Goal: Use online tool/utility: Utilize a website feature to perform a specific function

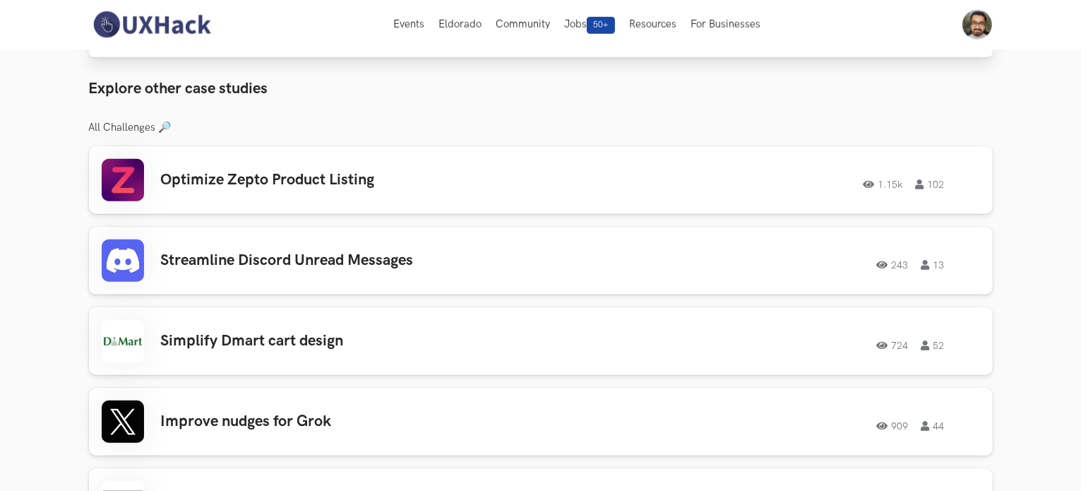
scroll to position [941, 0]
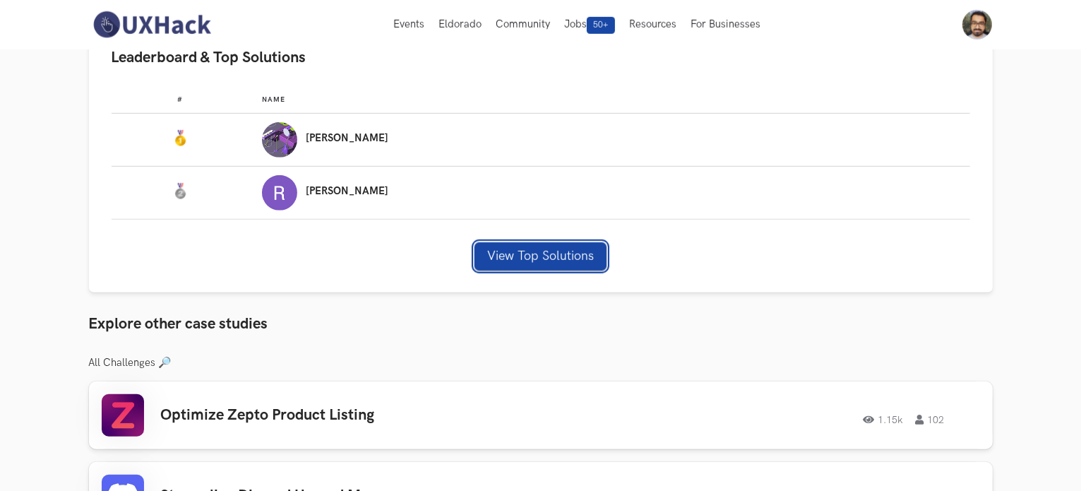
click at [556, 243] on button "View Top Solutions" at bounding box center [540, 256] width 132 height 28
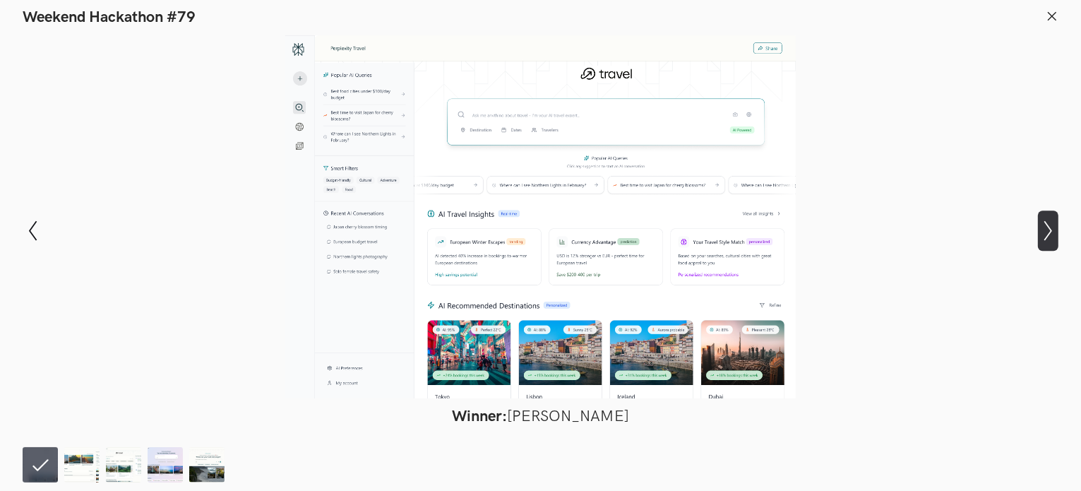
click at [1053, 242] on button "Show next slide" at bounding box center [1048, 230] width 20 height 41
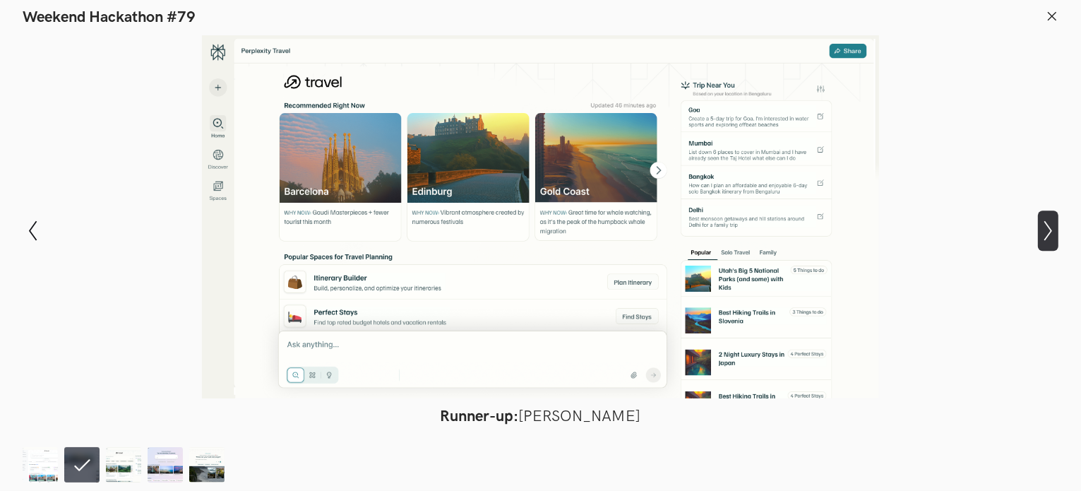
click at [1053, 241] on button "Show next slide" at bounding box center [1048, 230] width 20 height 41
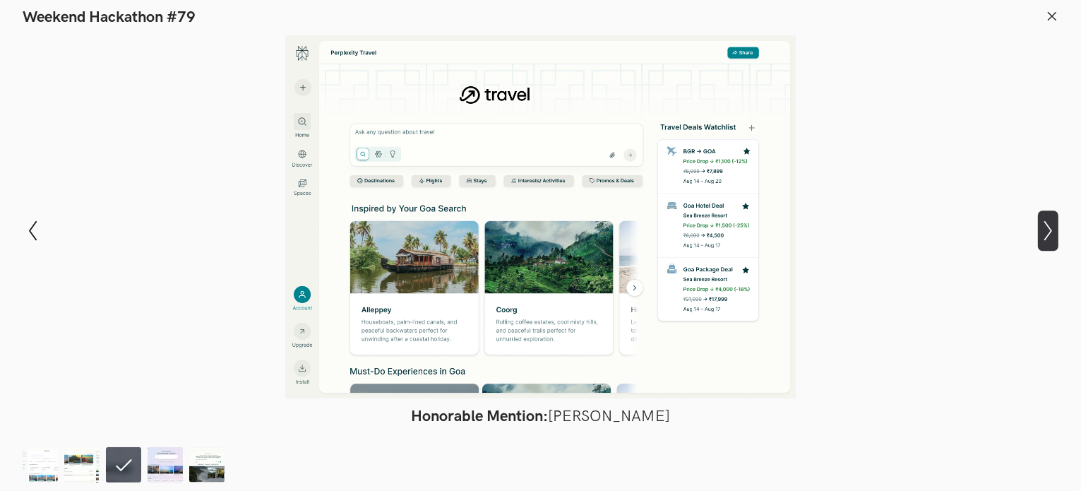
click at [1053, 242] on button "Show next slide" at bounding box center [1048, 230] width 20 height 41
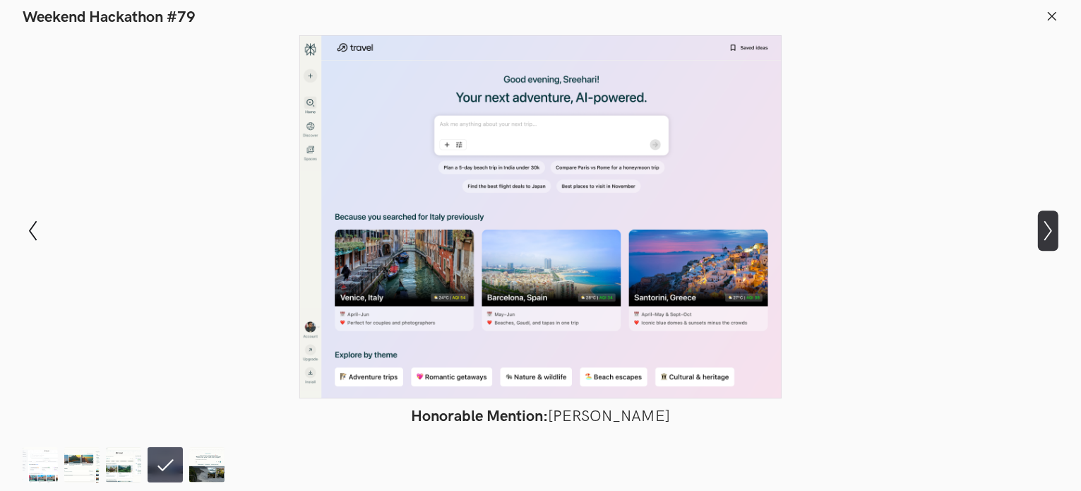
click at [1053, 241] on button "Show next slide" at bounding box center [1048, 230] width 20 height 41
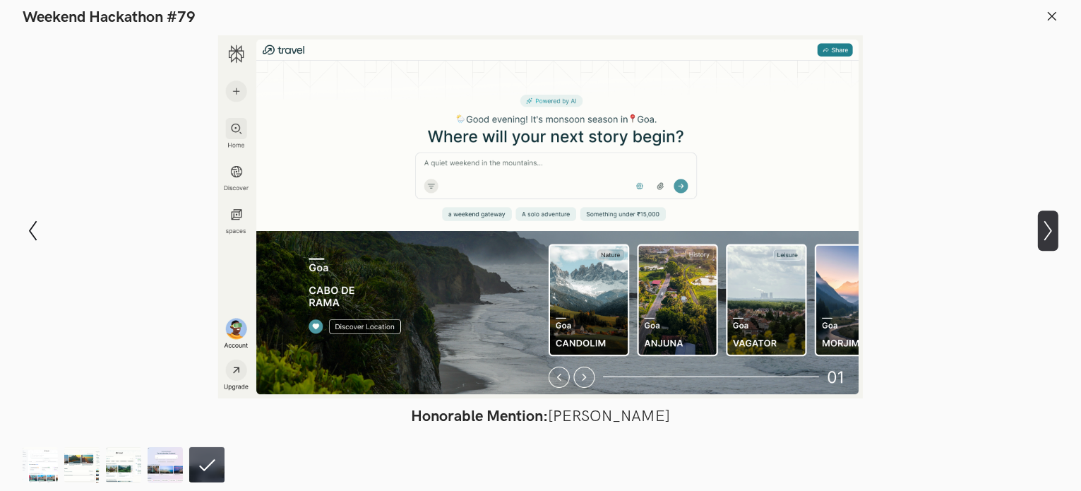
click at [1053, 241] on button "Show next slide" at bounding box center [1048, 230] width 20 height 41
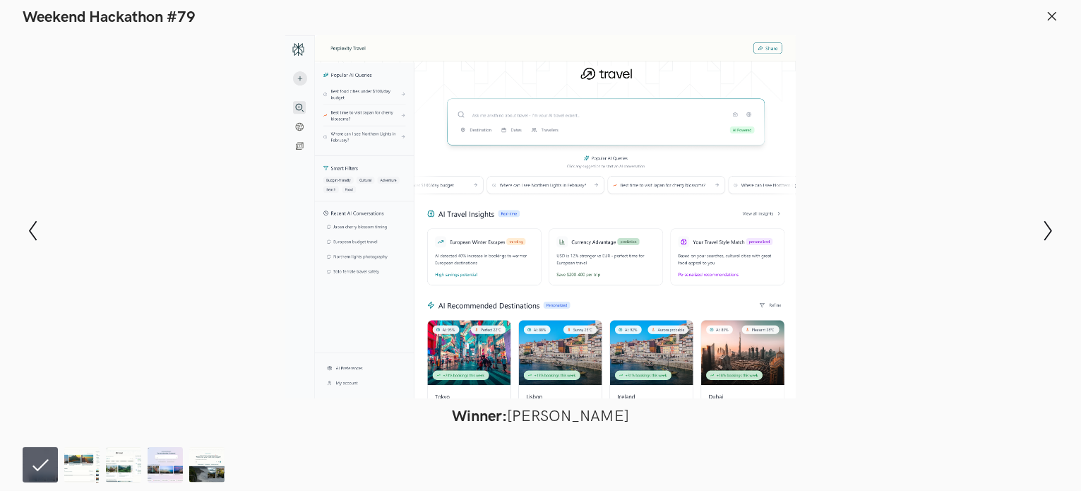
click at [1055, 17] on icon at bounding box center [1052, 16] width 13 height 13
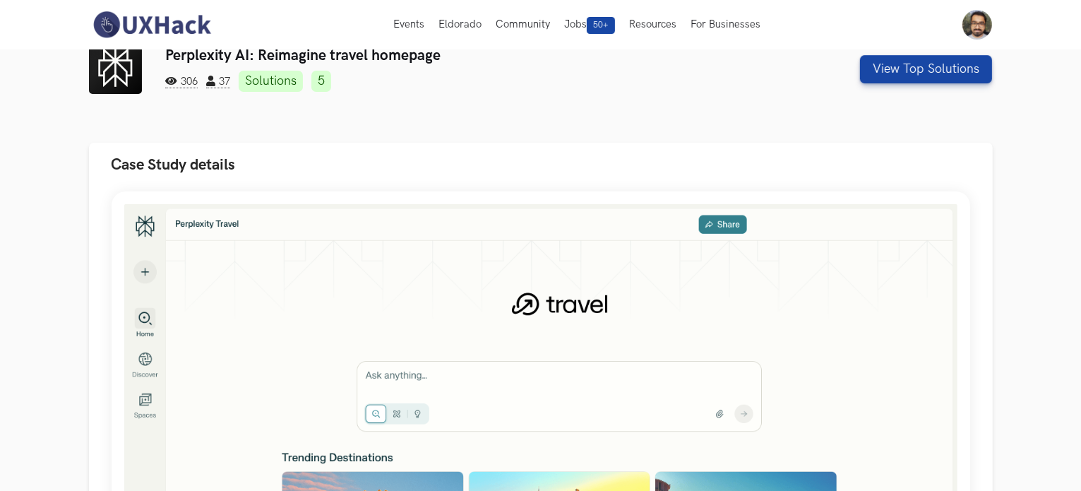
scroll to position [0, 0]
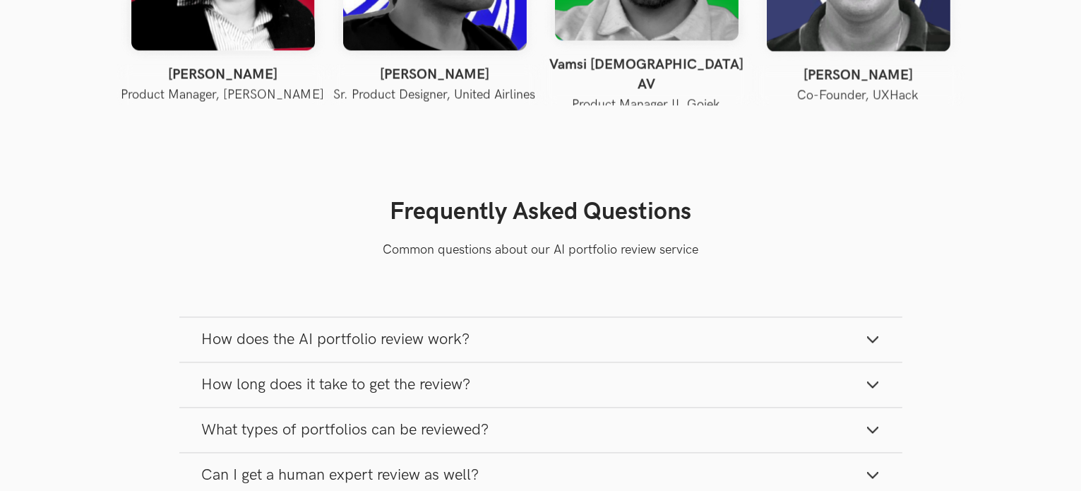
scroll to position [2824, 0]
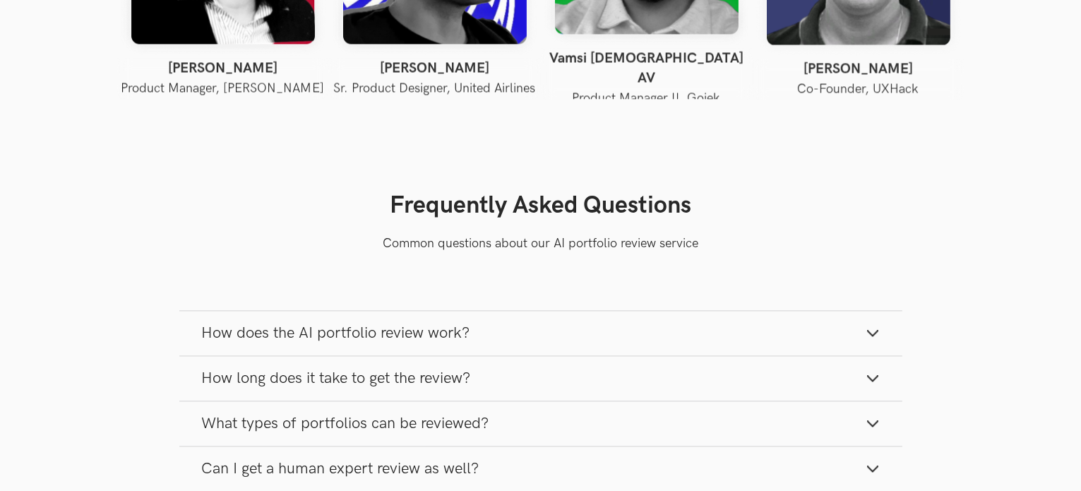
click at [527, 368] on button "How long does it take to get the review?" at bounding box center [540, 378] width 723 height 44
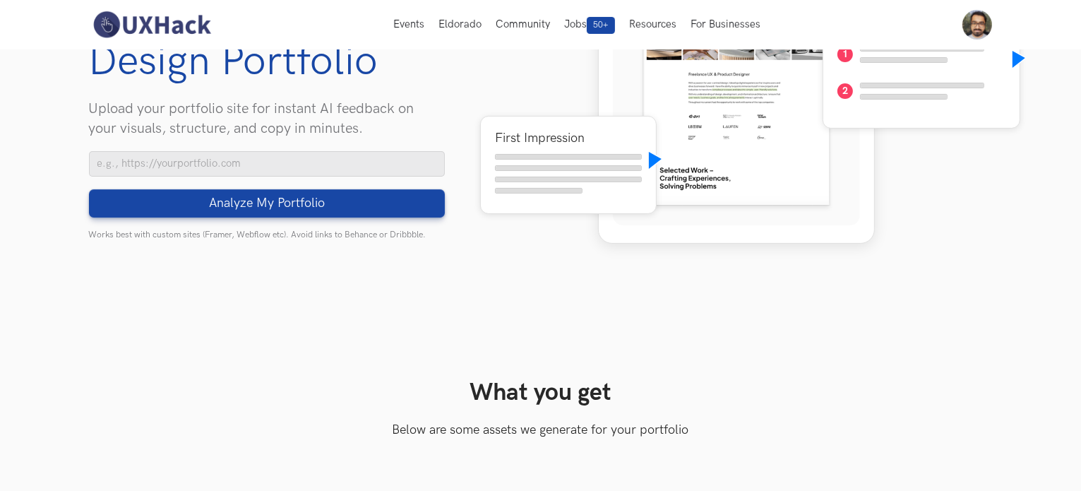
scroll to position [235, 0]
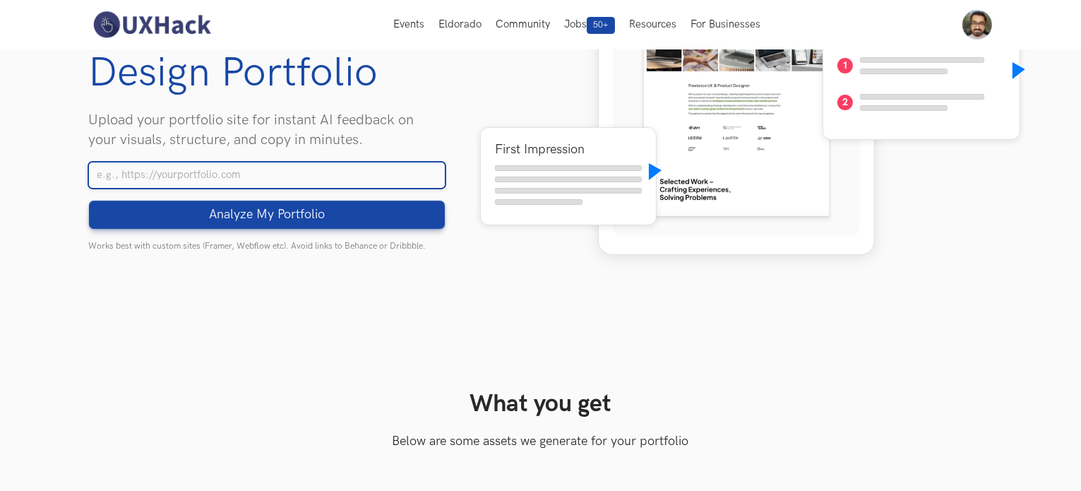
click at [254, 175] on input "Your Portfolio URL" at bounding box center [267, 174] width 356 height 25
paste input "https://ashishejale.framer.website/"
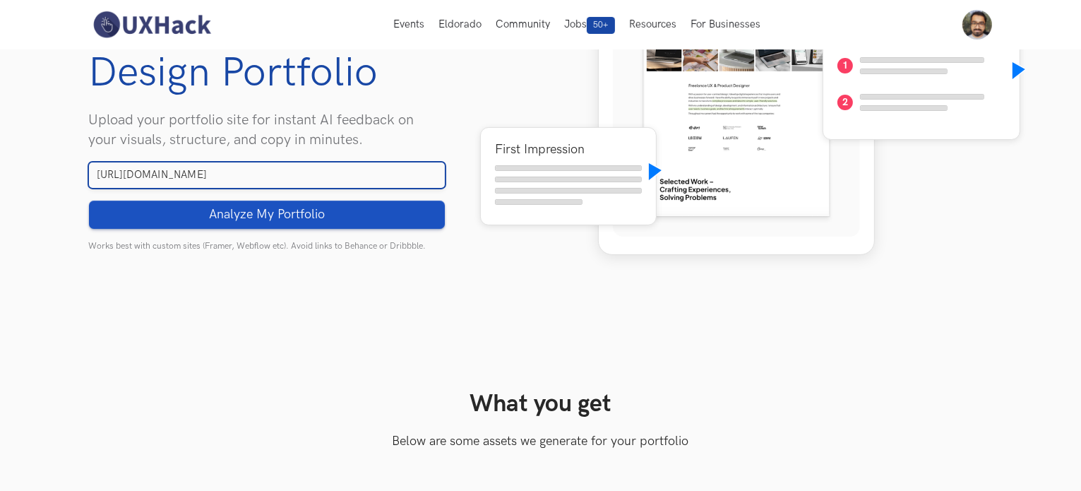
type input "https://ashishejale.framer.website/"
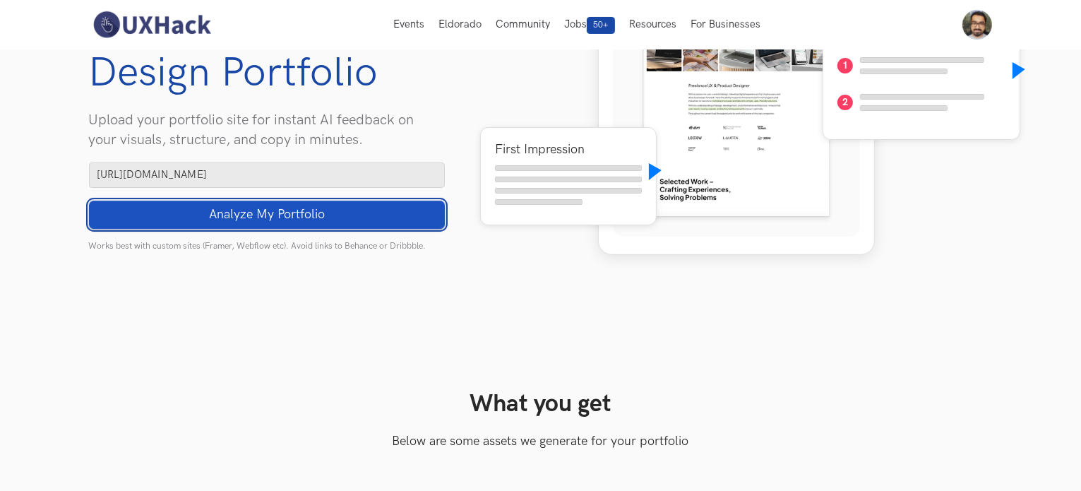
click at [269, 216] on span "Analyze My Portfolio" at bounding box center [267, 215] width 116 height 16
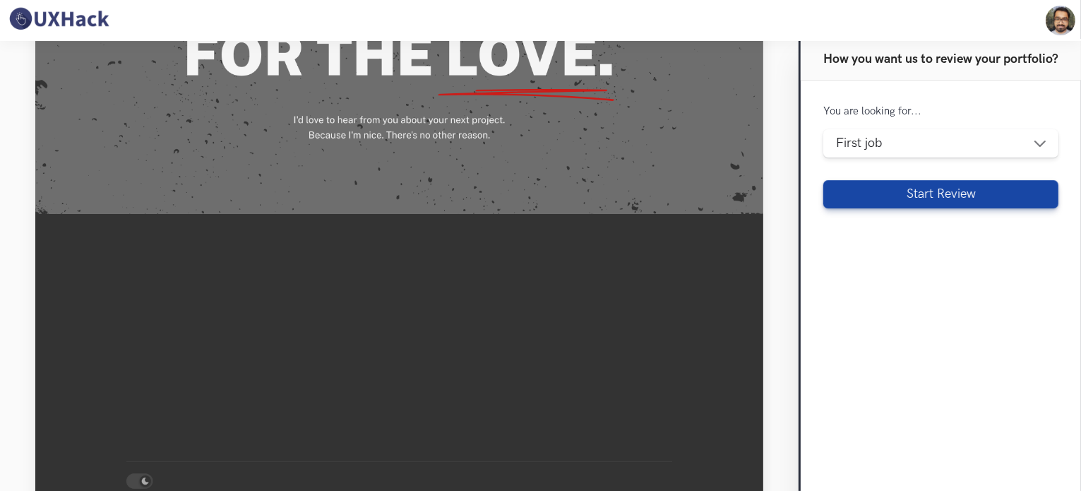
scroll to position [2671, 0]
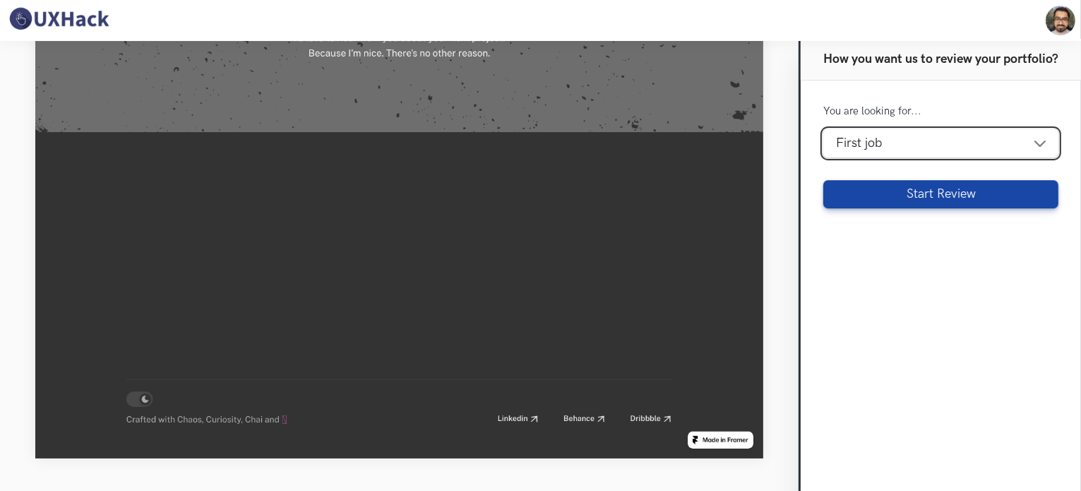
click at [956, 155] on select "Design [DEMOGRAPHIC_DATA] First job Career transition To switch to higher or sa…" at bounding box center [940, 143] width 235 height 28
select select "switch-design"
click at [823, 129] on select "Design [DEMOGRAPHIC_DATA] First job Career transition To switch to higher or sa…" at bounding box center [940, 143] width 235 height 28
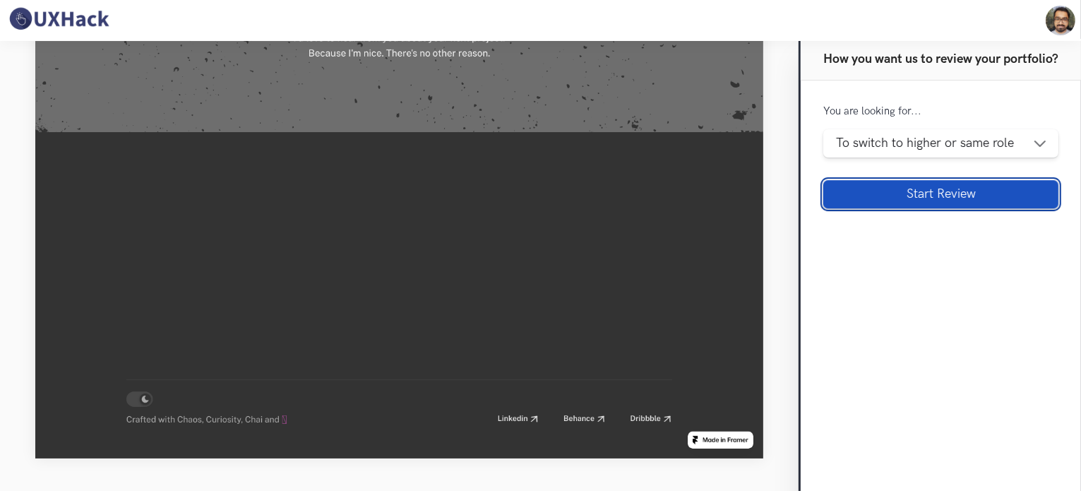
click at [945, 199] on button "Start Review" at bounding box center [940, 194] width 235 height 28
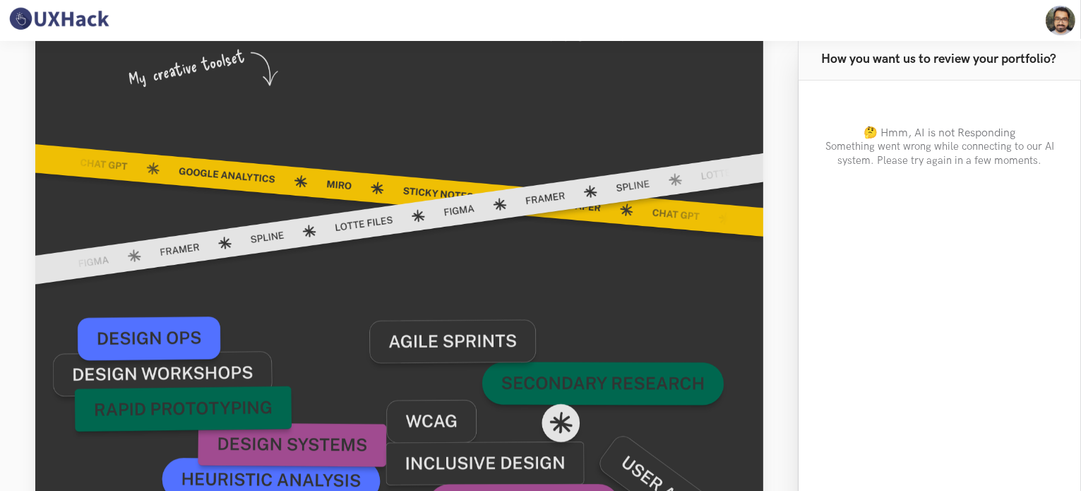
scroll to position [0, 0]
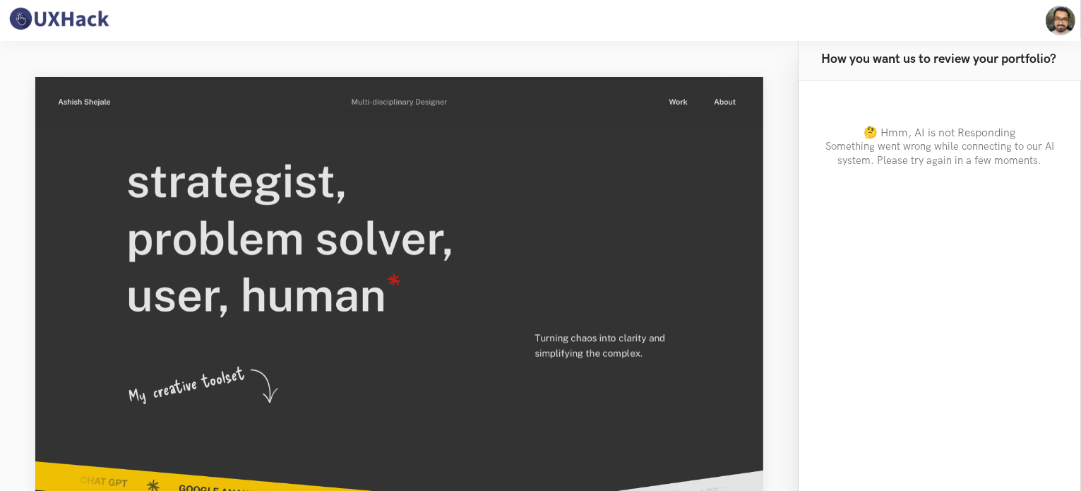
click at [952, 116] on div "You are looking for... Design [DEMOGRAPHIC_DATA] First job Career transition To…" at bounding box center [939, 304] width 282 height 449
drag, startPoint x: 947, startPoint y: 152, endPoint x: 942, endPoint y: 226, distance: 74.3
click at [952, 230] on div "You are looking for... Design [DEMOGRAPHIC_DATA] First job Career transition To…" at bounding box center [939, 304] width 282 height 449
click at [935, 216] on div "You are looking for... Design [DEMOGRAPHIC_DATA] First job Career transition To…" at bounding box center [939, 304] width 282 height 449
click at [884, 177] on div "You are looking for... Design [DEMOGRAPHIC_DATA] First job Career transition To…" at bounding box center [939, 304] width 282 height 449
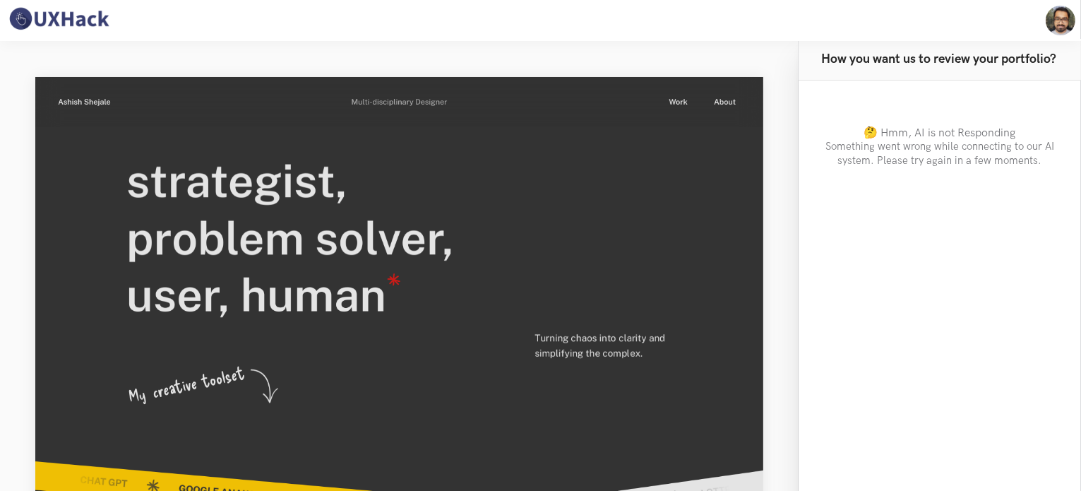
click at [924, 148] on p "Something went wrong while connecting to our AI system. Please try again in a f…" at bounding box center [939, 154] width 237 height 29
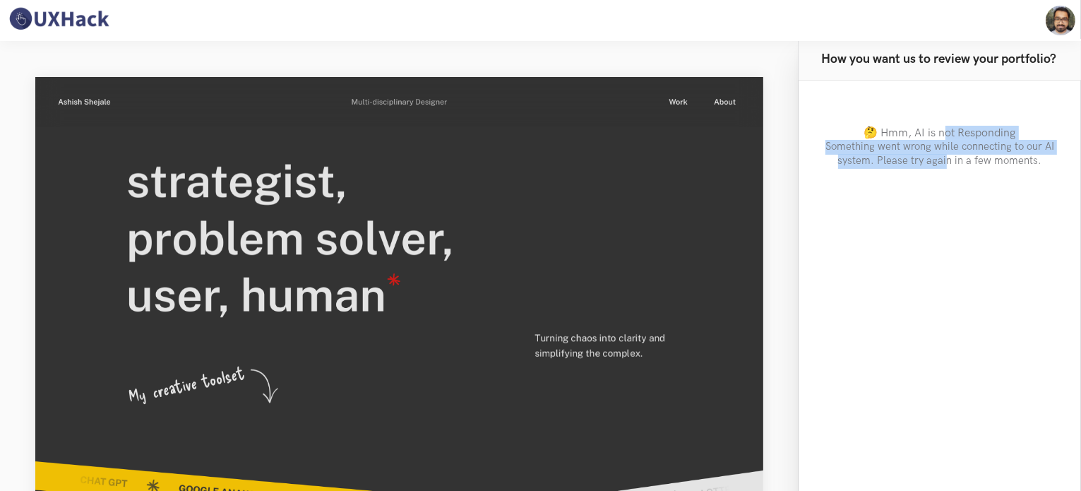
drag, startPoint x: 943, startPoint y: 134, endPoint x: 945, endPoint y: 178, distance: 43.9
click at [945, 177] on div "You are looking for... Design [DEMOGRAPHIC_DATA] First job Career transition To…" at bounding box center [939, 304] width 282 height 449
drag, startPoint x: 923, startPoint y: 177, endPoint x: 885, endPoint y: 216, distance: 54.9
click at [922, 177] on div "You are looking for... Design [DEMOGRAPHIC_DATA] First job Career transition To…" at bounding box center [939, 304] width 282 height 449
